Goal: Transaction & Acquisition: Purchase product/service

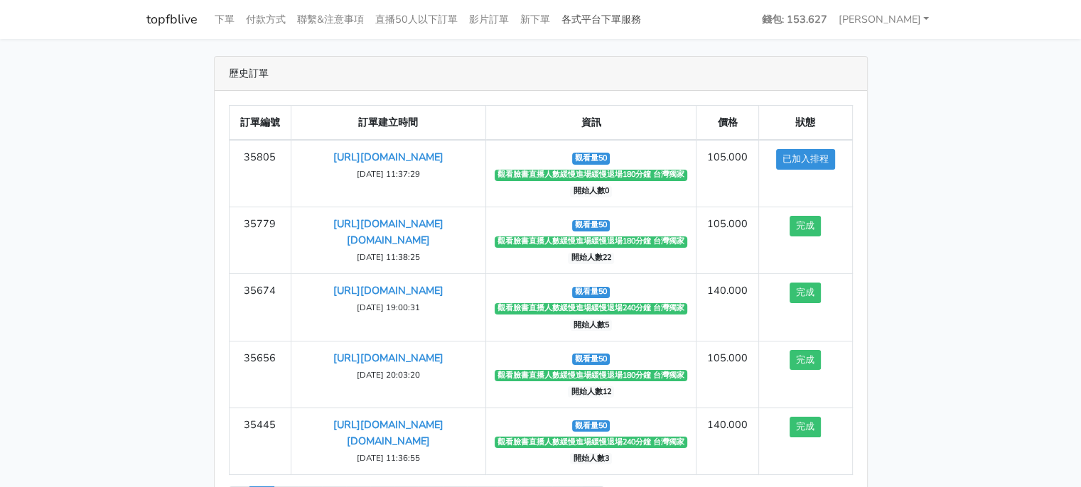
click at [597, 16] on link "各式平台下單服務" at bounding box center [601, 20] width 91 height 28
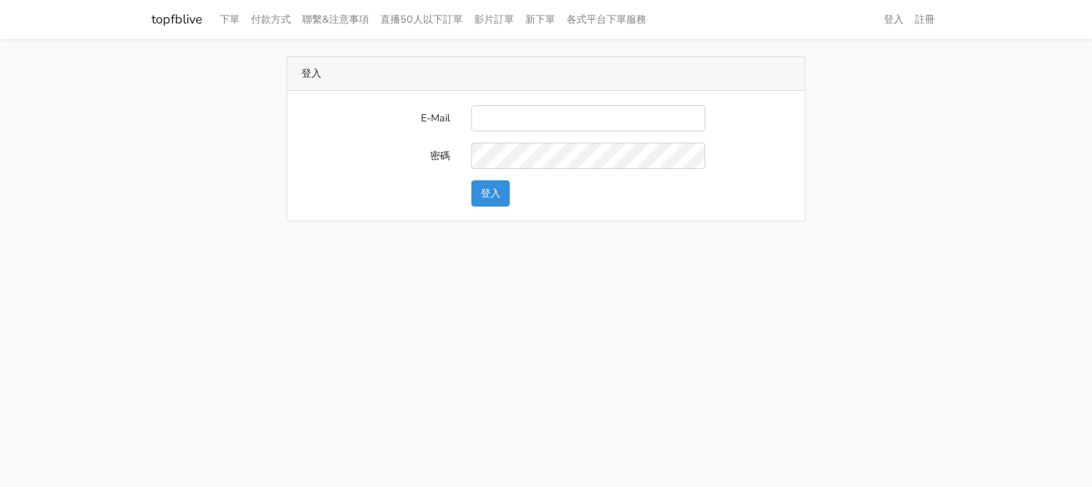
type input "[EMAIL_ADDRESS][DOMAIN_NAME]"
click at [502, 192] on button "登入" at bounding box center [490, 193] width 38 height 26
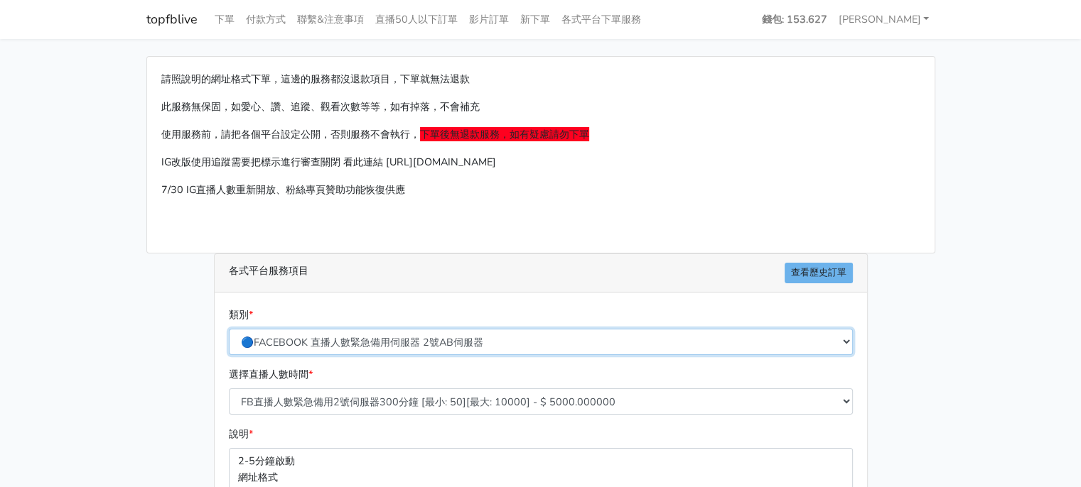
click at [461, 340] on select "🔵FACEBOOK 直播人數緊急備用伺服器 2號AB伺服器 🔵FACEBOOK 網軍專用貼文留言 安全保密 🔵9/30 FACEBOOK 直播人數緩慢進場緩慢…" at bounding box center [541, 342] width 624 height 26
select select "🔵9/30 FACEBOOK 直播人數緩慢進場緩慢退場 台灣獨家"
click at [229, 329] on select "🔵FACEBOOK 直播人數緊急備用伺服器 2號AB伺服器 🔵FACEBOOK 網軍專用貼文留言 安全保密 🔵9/30 FACEBOOK 直播人數緩慢進場緩慢…" at bounding box center [541, 342] width 624 height 26
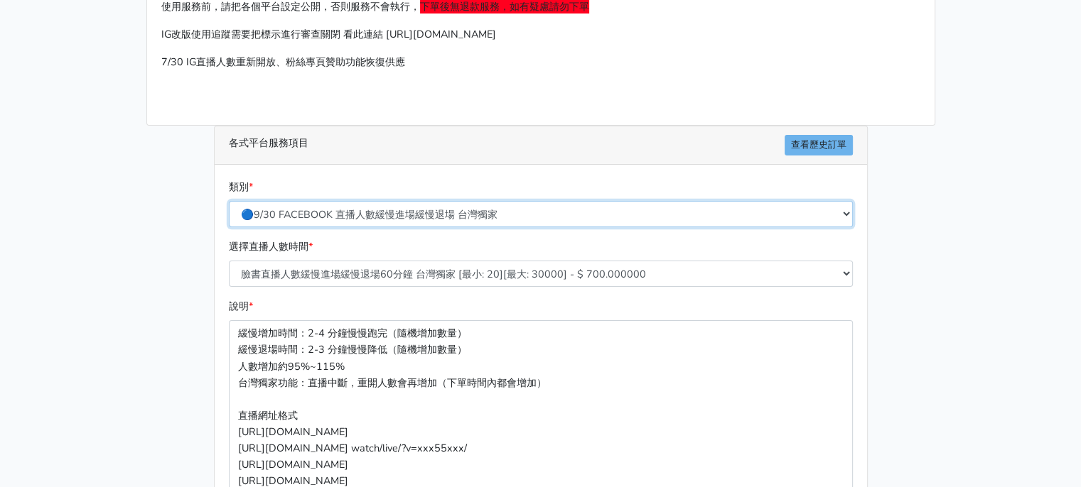
scroll to position [142, 0]
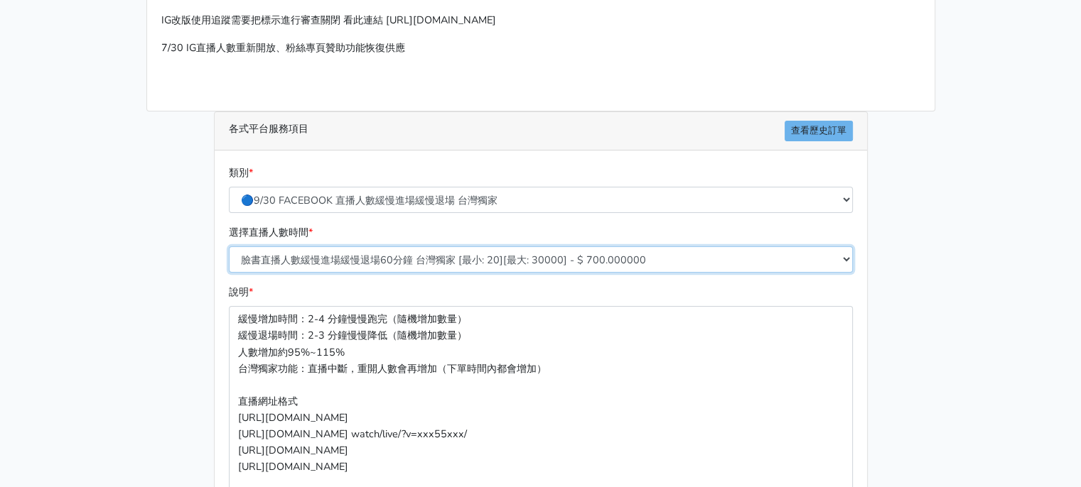
click at [421, 259] on select "臉書直播人數緩慢進場緩慢退場60分鐘 台灣獨家 [最小: 20][最大: 30000] - $ 700.000000 臉書直播人數緩慢進場緩慢退場120分鐘 …" at bounding box center [541, 260] width 624 height 26
select select "556"
click at [229, 247] on select "臉書直播人數緩慢進場緩慢退場60分鐘 台灣獨家 [最小: 20][最大: 30000] - $ 700.000000 臉書直播人數緩慢進場緩慢退場120分鐘 …" at bounding box center [541, 260] width 624 height 26
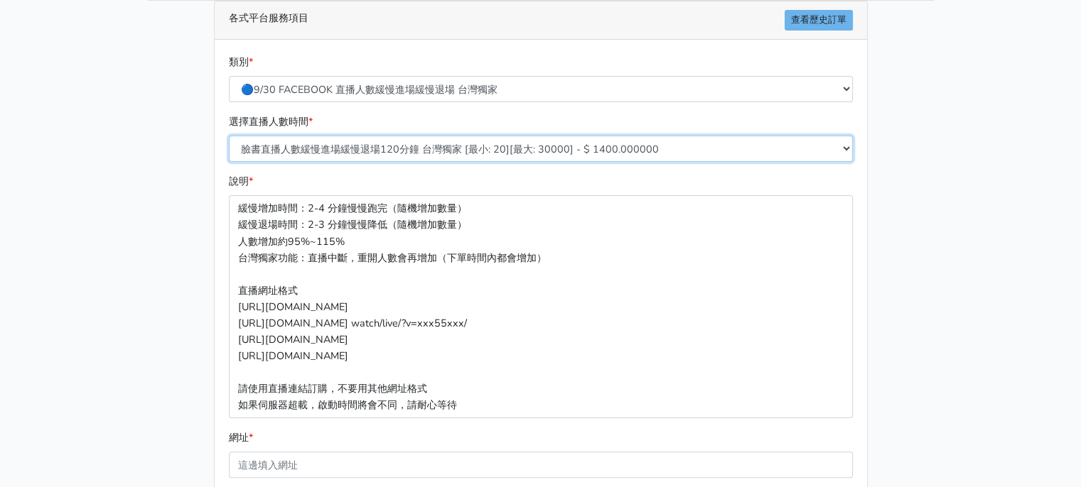
scroll to position [426, 0]
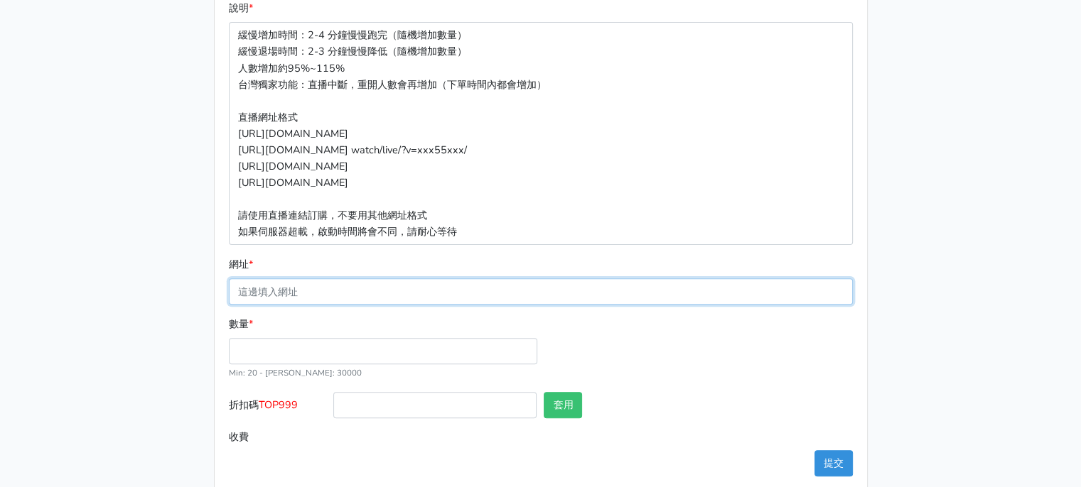
click at [347, 289] on input "網址 *" at bounding box center [541, 292] width 624 height 26
paste input "[URL][DOMAIN_NAME]"
type input "[URL][DOMAIN_NAME]"
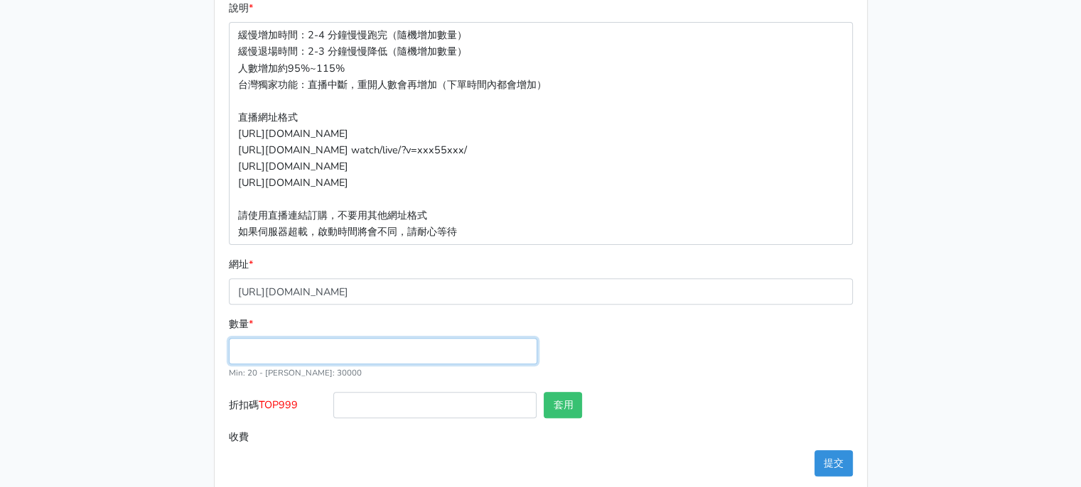
click at [270, 338] on input "數量 *" at bounding box center [383, 351] width 308 height 26
type input "50"
type input "70.000"
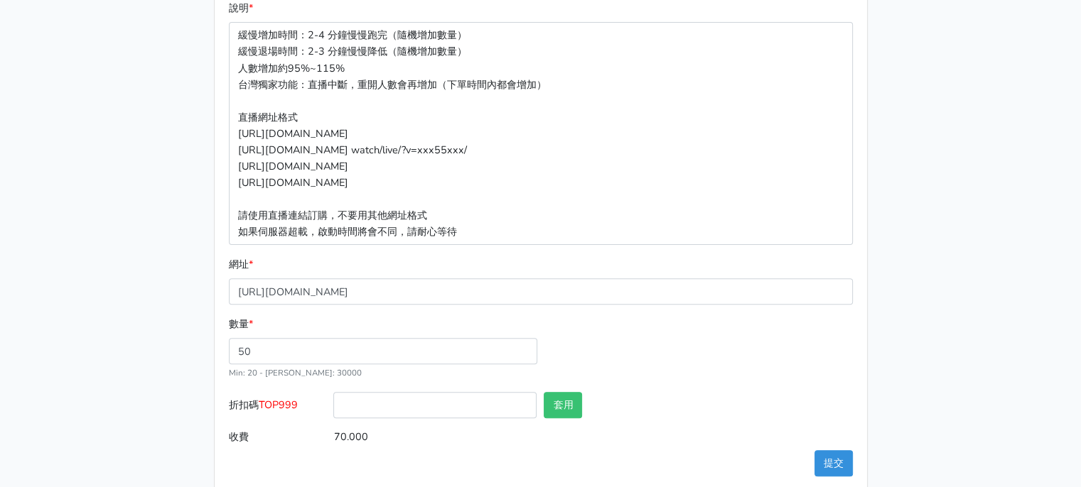
click at [688, 332] on div "數量 * 50 Min: 20 - [PERSON_NAME]: 30000" at bounding box center [540, 354] width 631 height 76
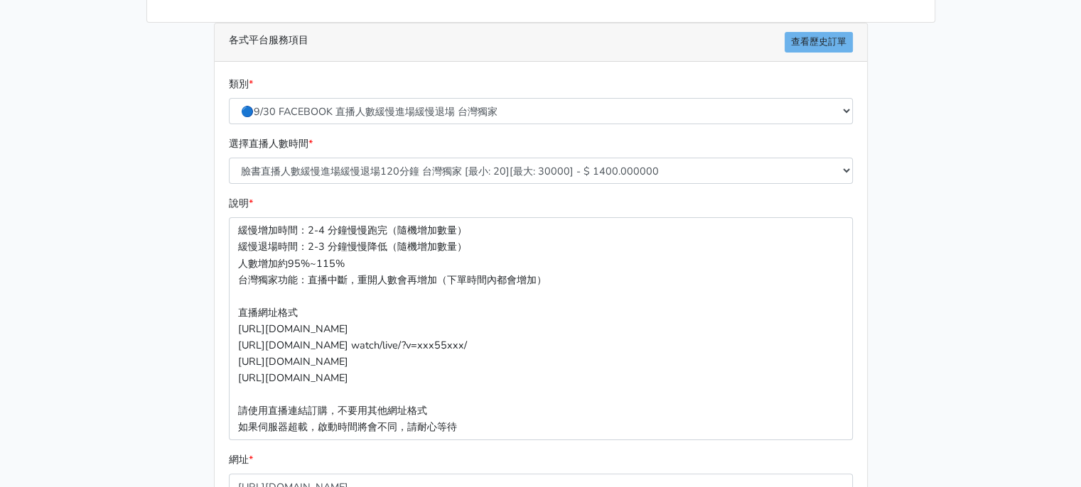
scroll to position [446, 0]
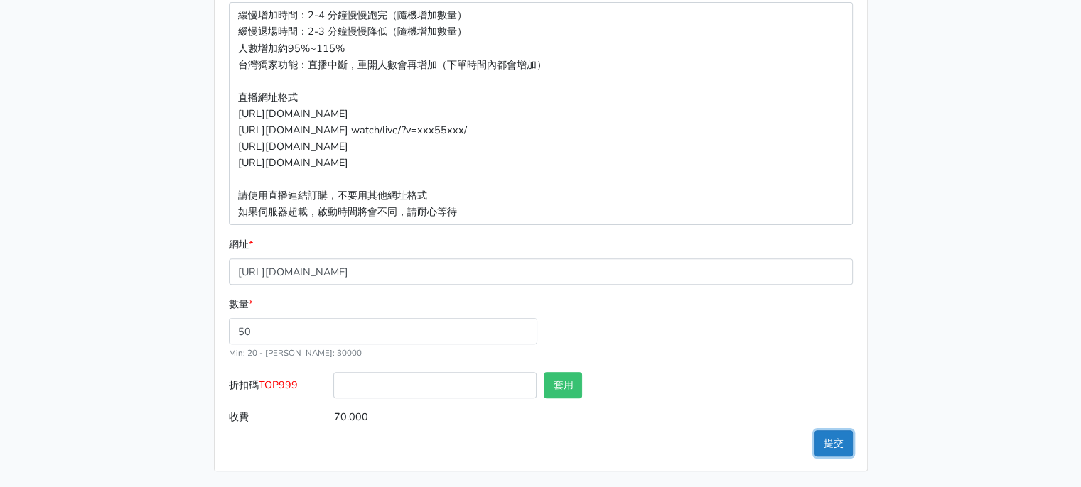
click at [836, 441] on button "提交" at bounding box center [833, 444] width 38 height 26
